Goal: Information Seeking & Learning: Learn about a topic

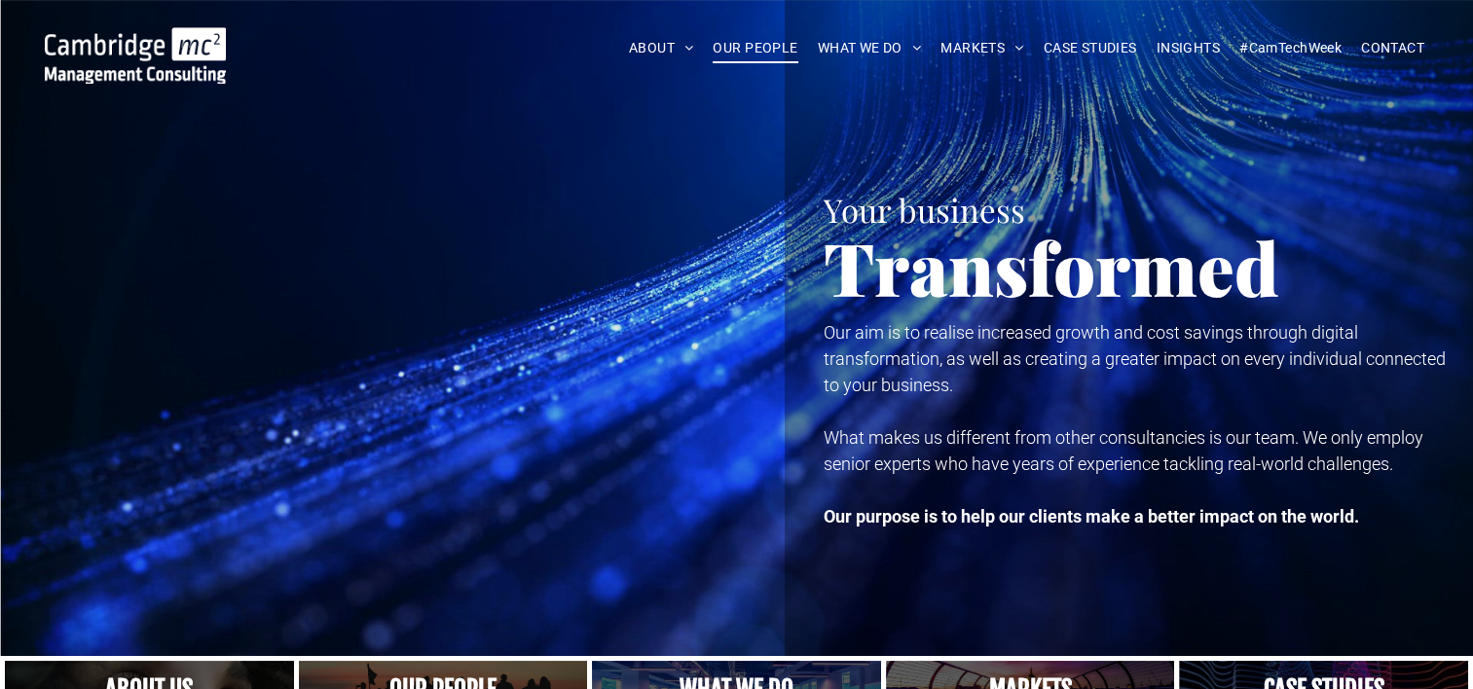
click at [756, 51] on span "OUR PEOPLE" at bounding box center [755, 48] width 85 height 30
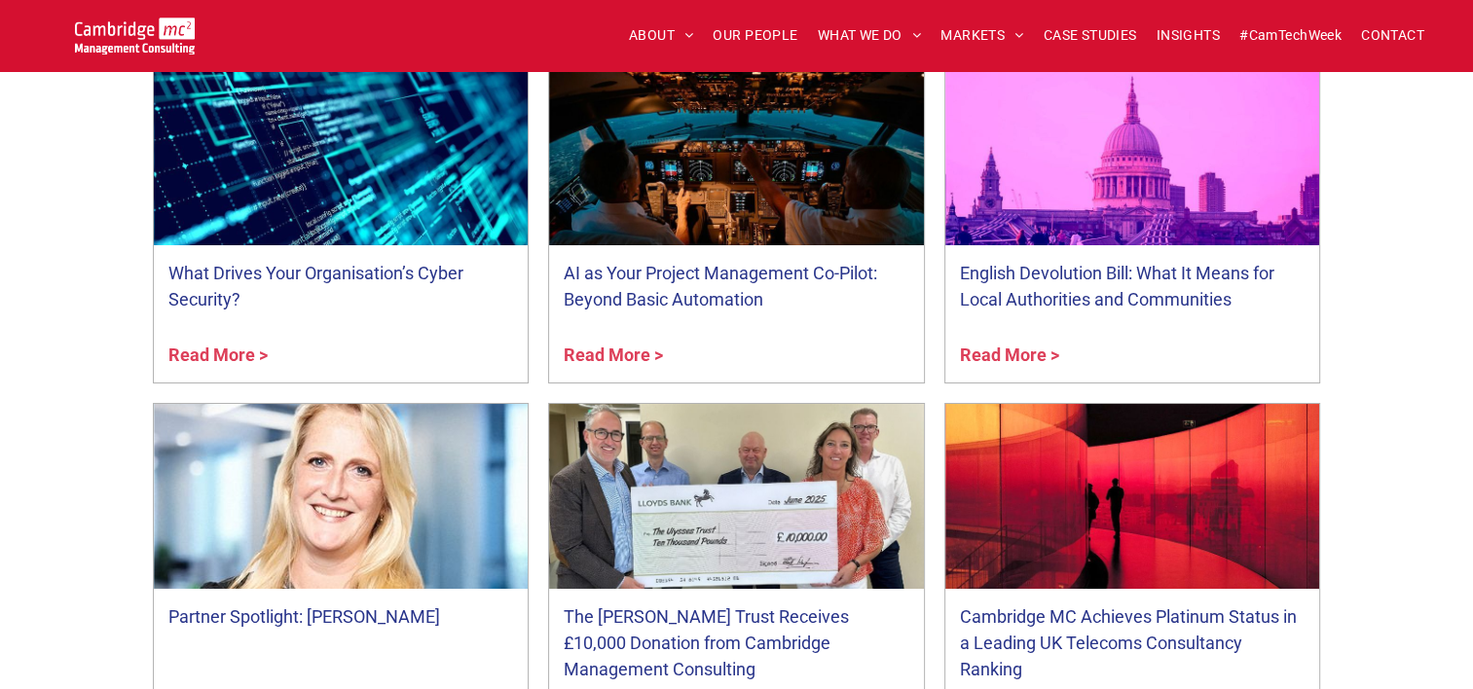
scroll to position [7205, 0]
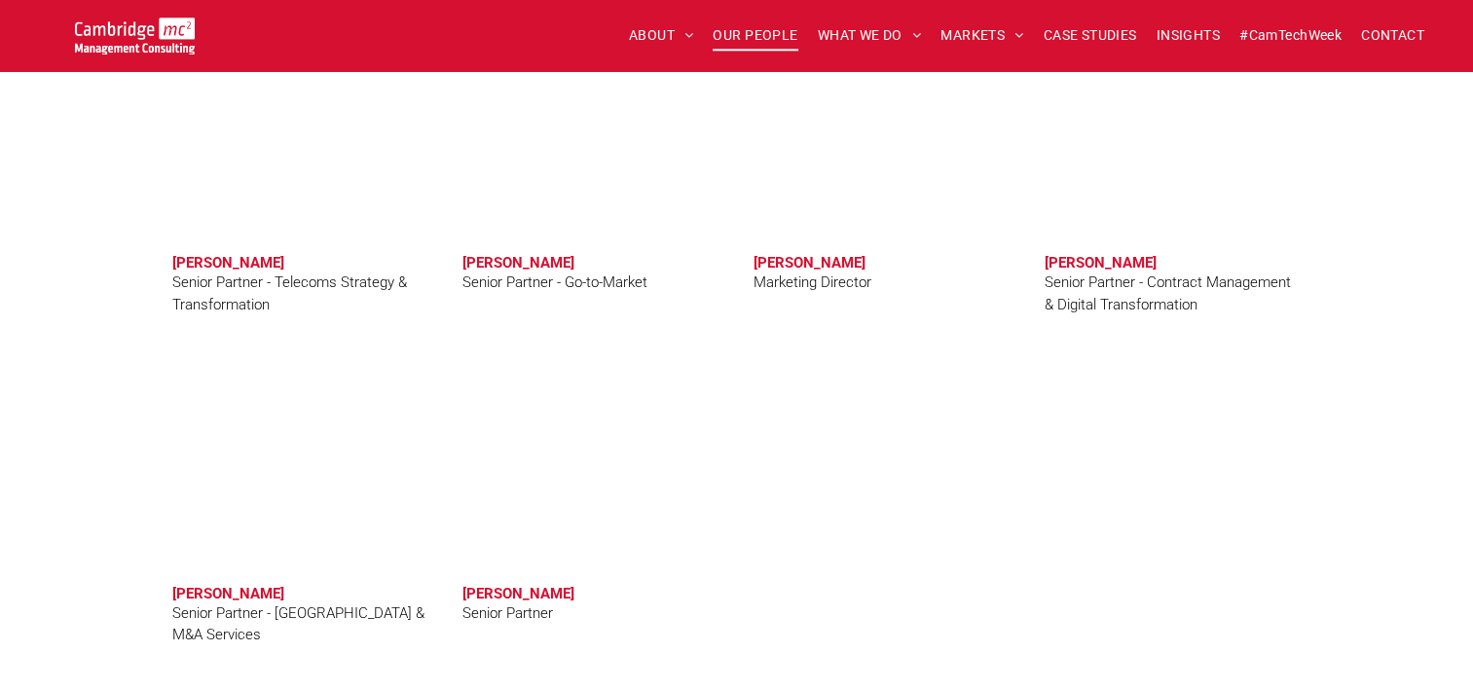
scroll to position [3311, 0]
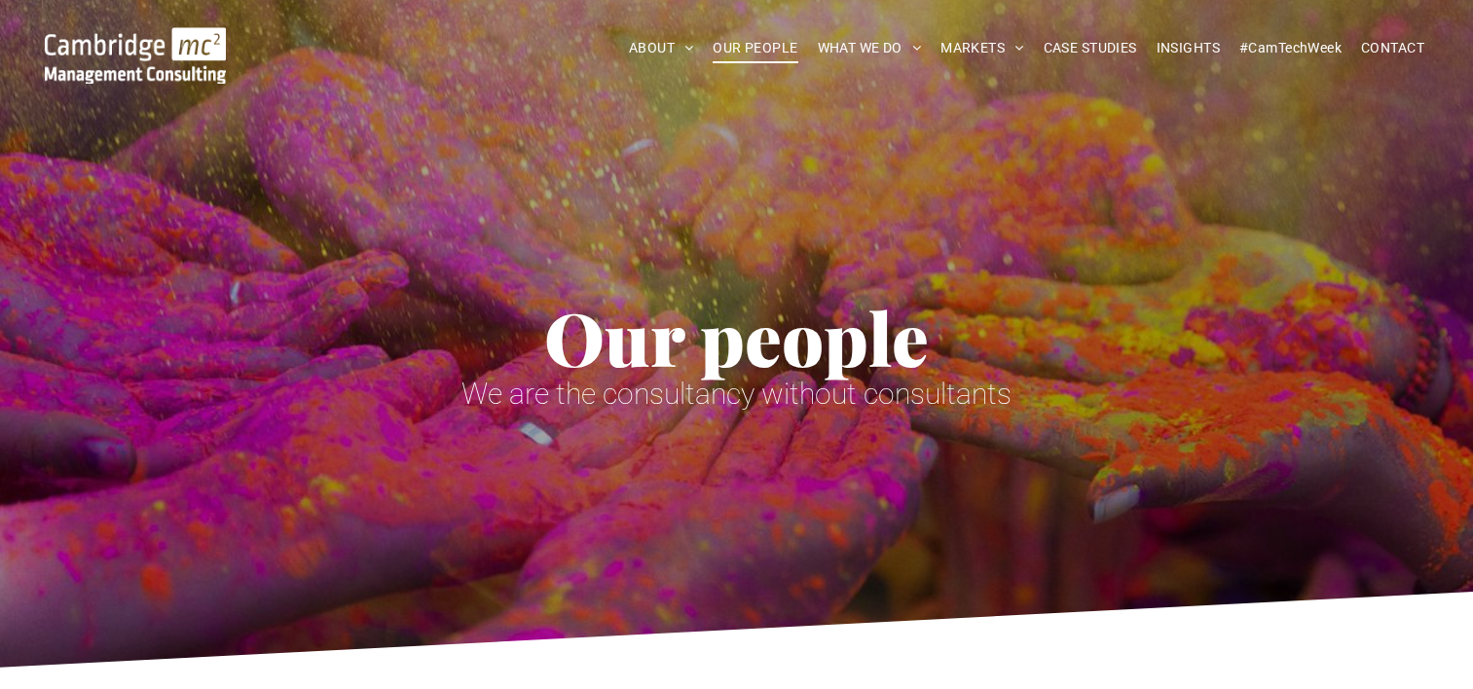
scroll to position [3311, 0]
